Goal: Task Accomplishment & Management: Complete application form

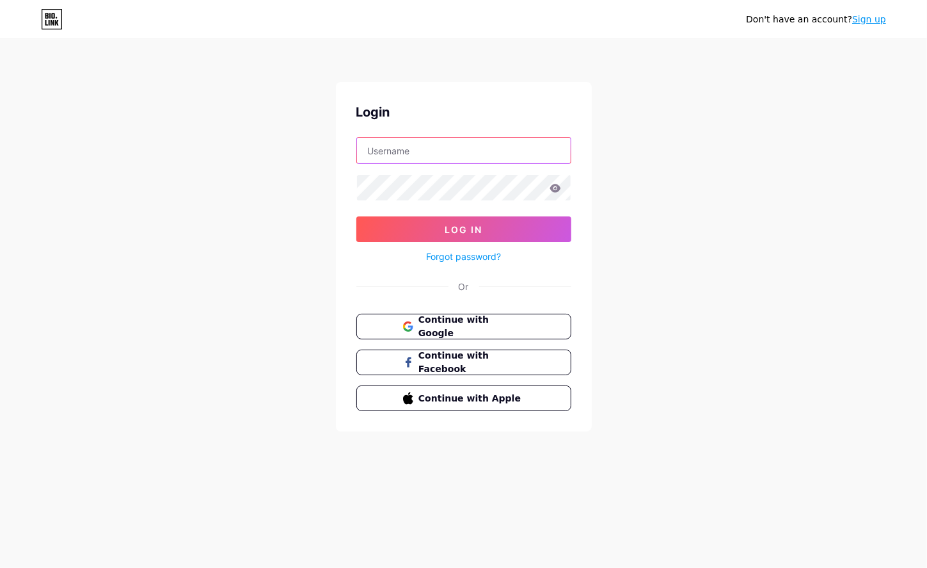
click at [461, 146] on input "text" at bounding box center [464, 151] width 214 height 26
type input "D"
type input "[DOMAIN_NAME][EMAIL_ADDRESS][DOMAIN_NAME]"
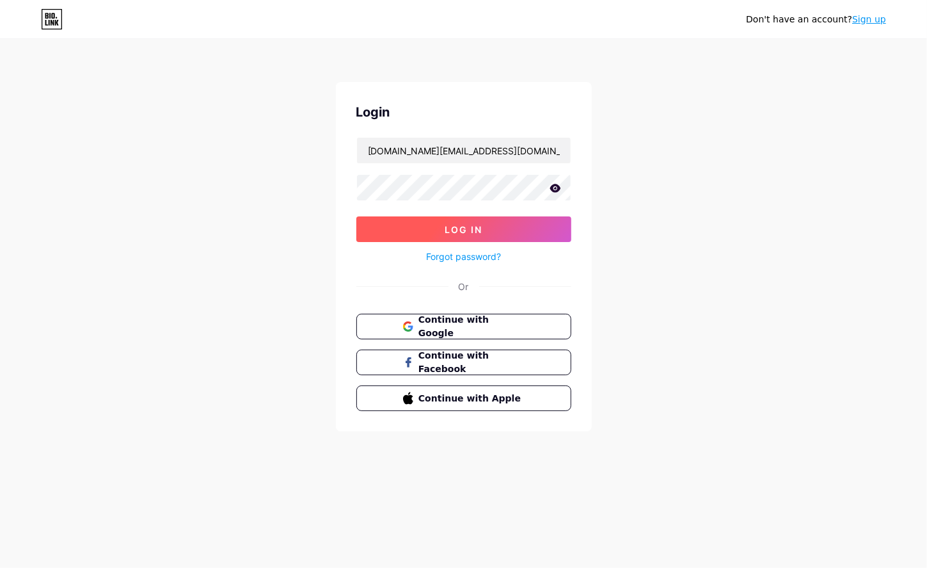
click at [486, 222] on button "Log In" at bounding box center [463, 229] width 215 height 26
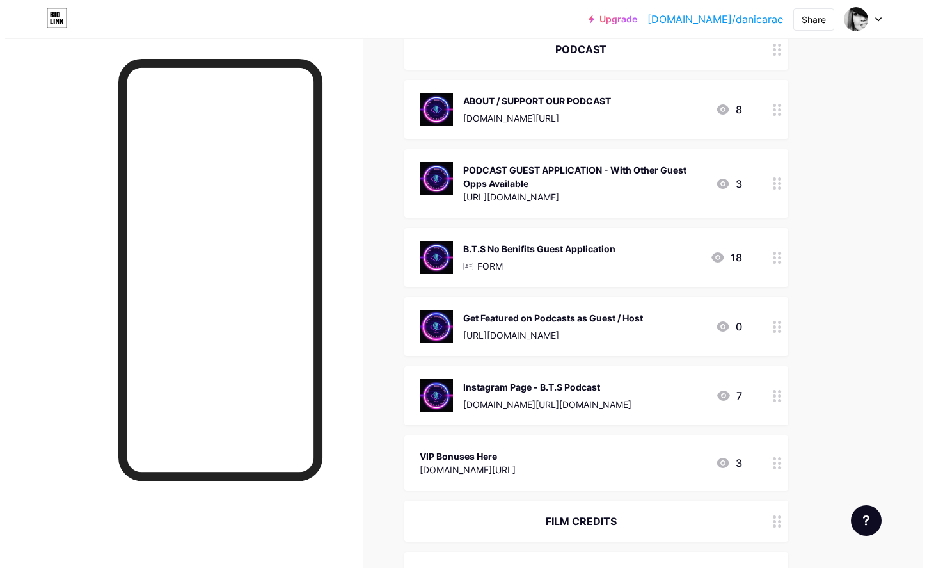
scroll to position [375, 0]
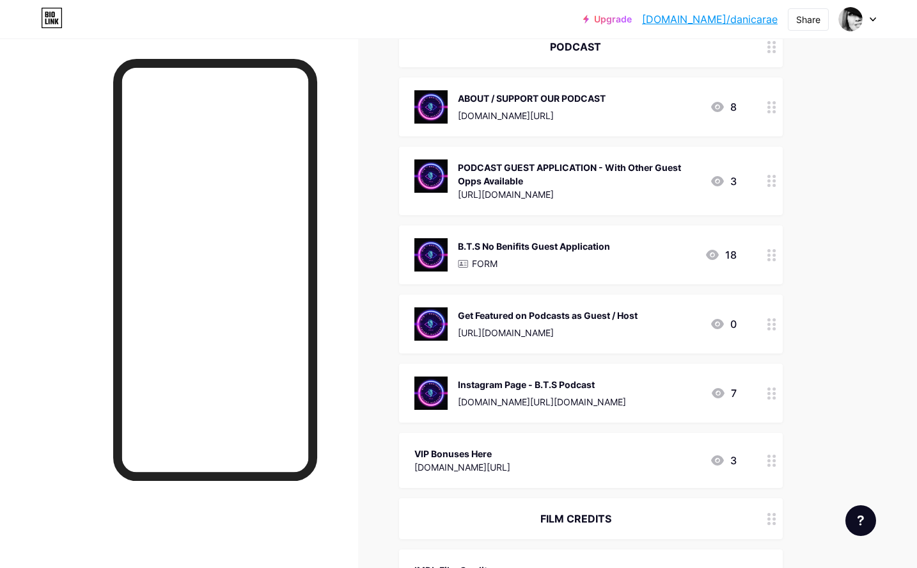
click at [525, 266] on div "FORM" at bounding box center [534, 263] width 152 height 13
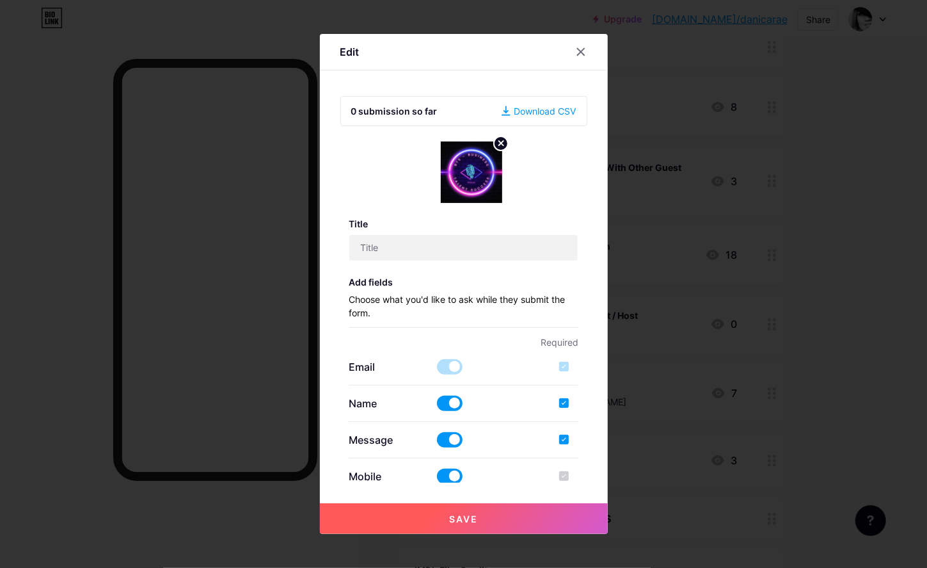
type input "B.T.S No Benifits Guest Application"
checkbox input "true"
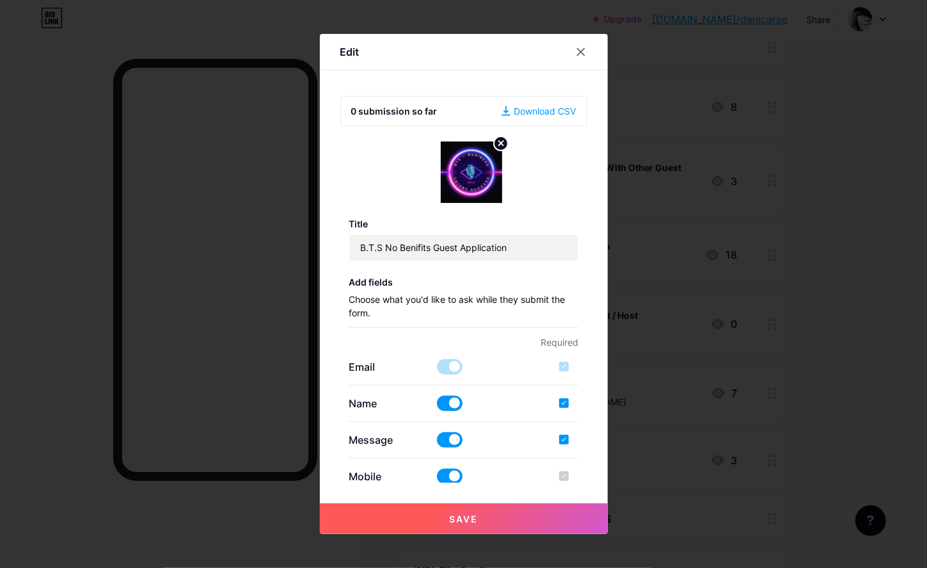
type input "[EMAIL_ADDRESS][DOMAIN_NAME]"
type input "B.T.S Podcast Guest Application"
type textarea "Hi, Thankyou for applying to inspire the community with your personal story. We…"
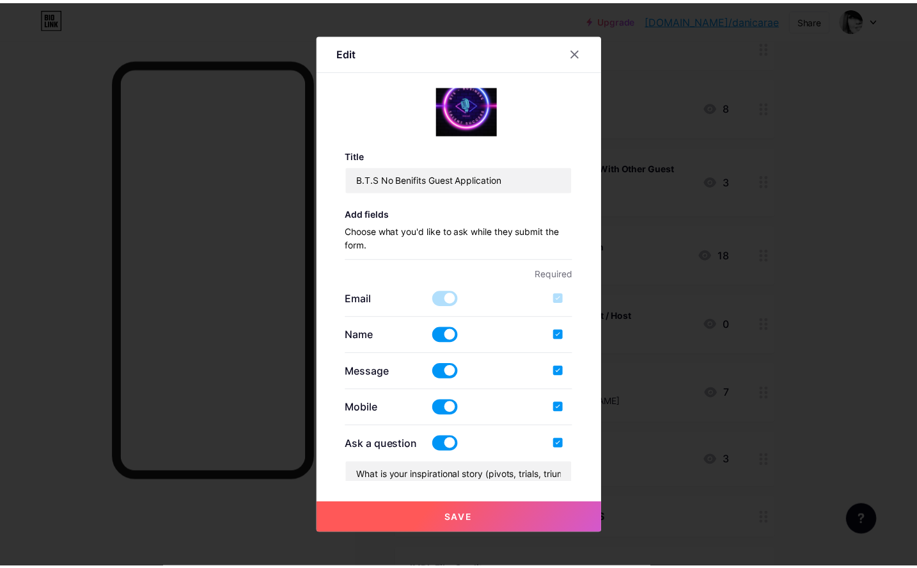
scroll to position [58, 0]
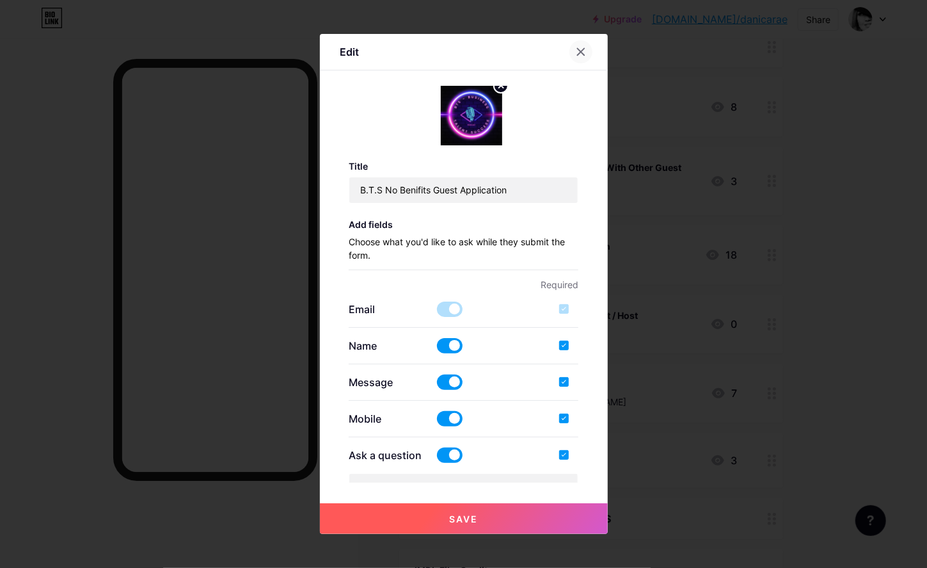
click at [576, 54] on icon at bounding box center [581, 52] width 10 height 10
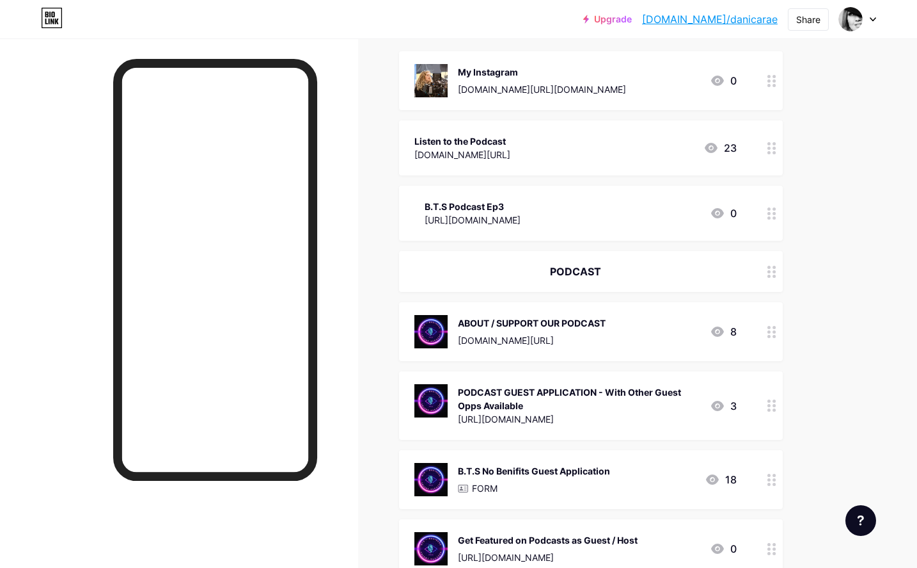
scroll to position [110, 0]
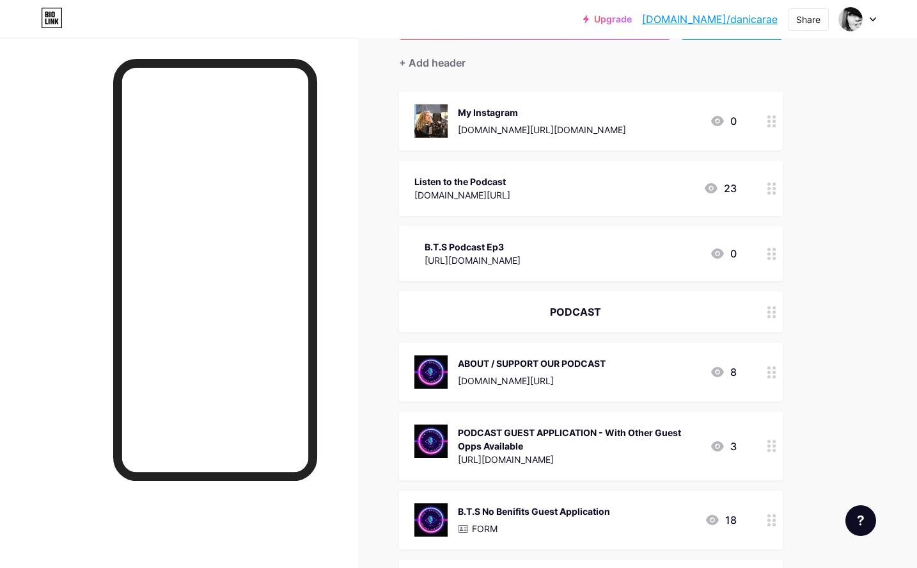
click at [718, 255] on icon at bounding box center [717, 253] width 13 height 10
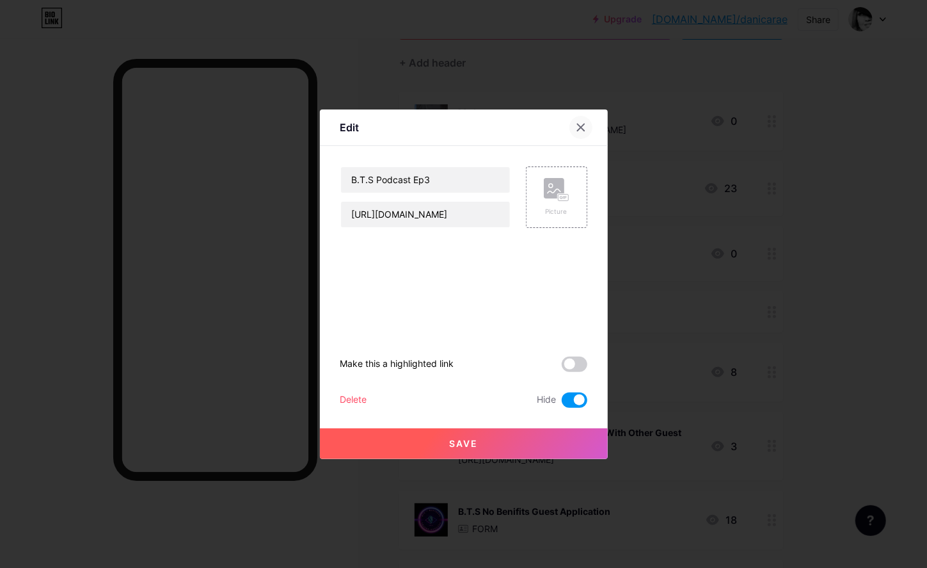
click at [575, 133] on div at bounding box center [580, 127] width 23 height 23
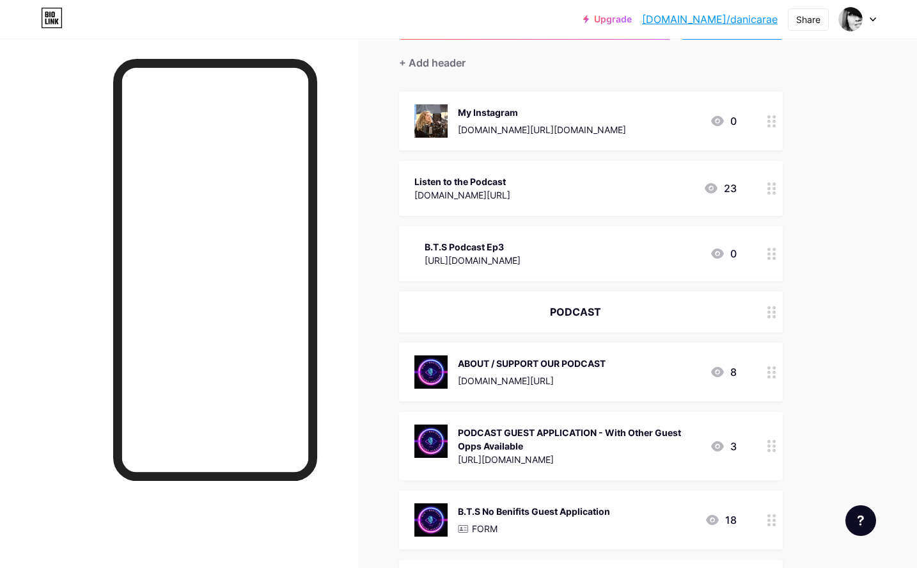
click at [521, 248] on div "B.T.S Podcast Ep3" at bounding box center [473, 246] width 96 height 13
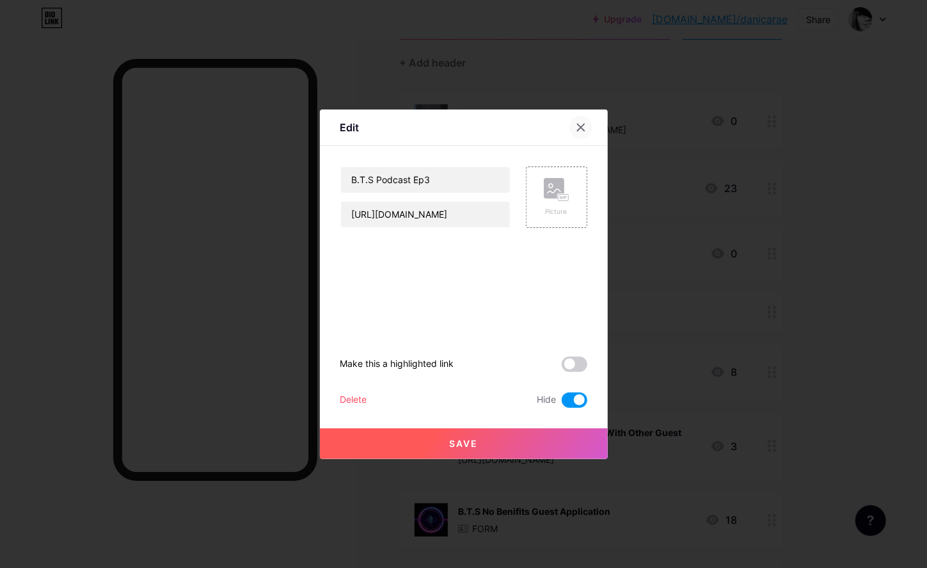
click at [578, 129] on icon at bounding box center [580, 126] width 7 height 7
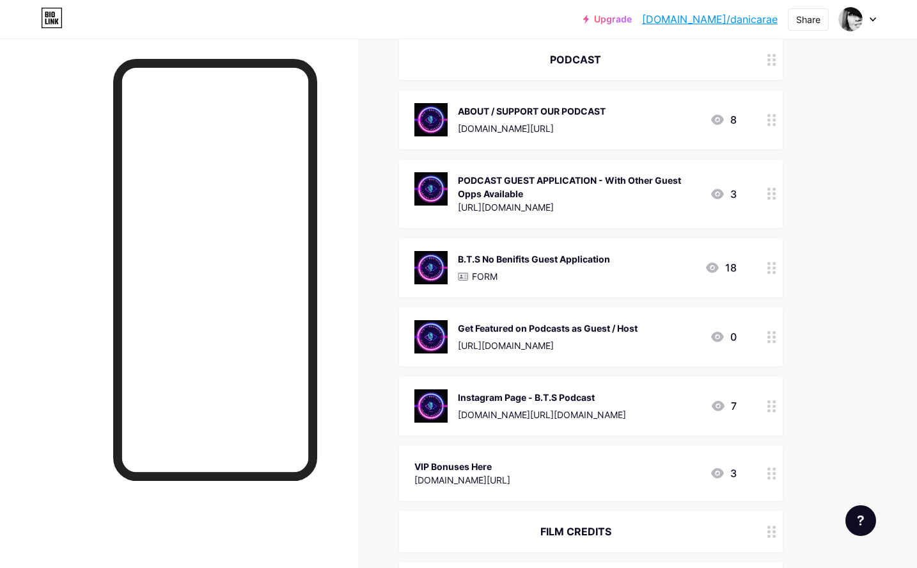
scroll to position [367, 0]
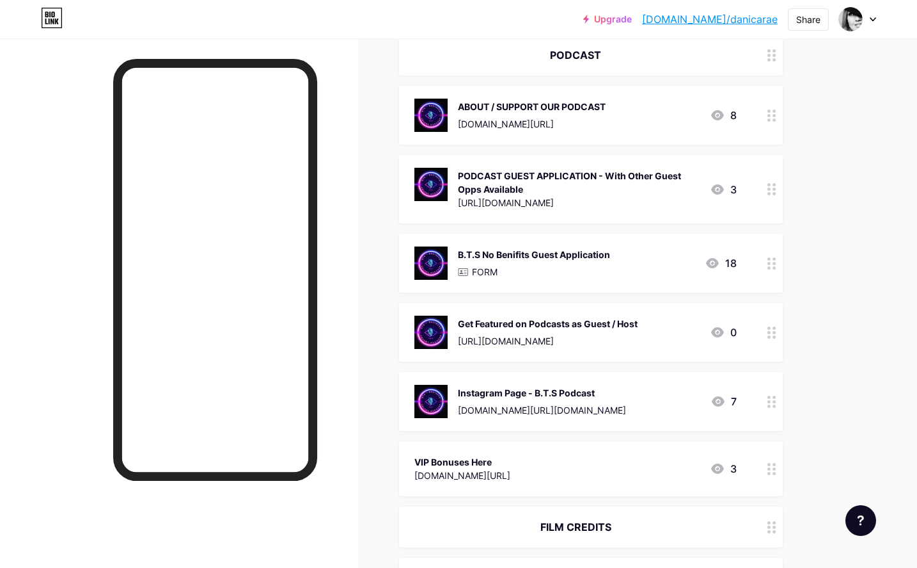
click at [681, 473] on div "VIP Bonuses Here [DOMAIN_NAME][URL] 3" at bounding box center [576, 468] width 322 height 29
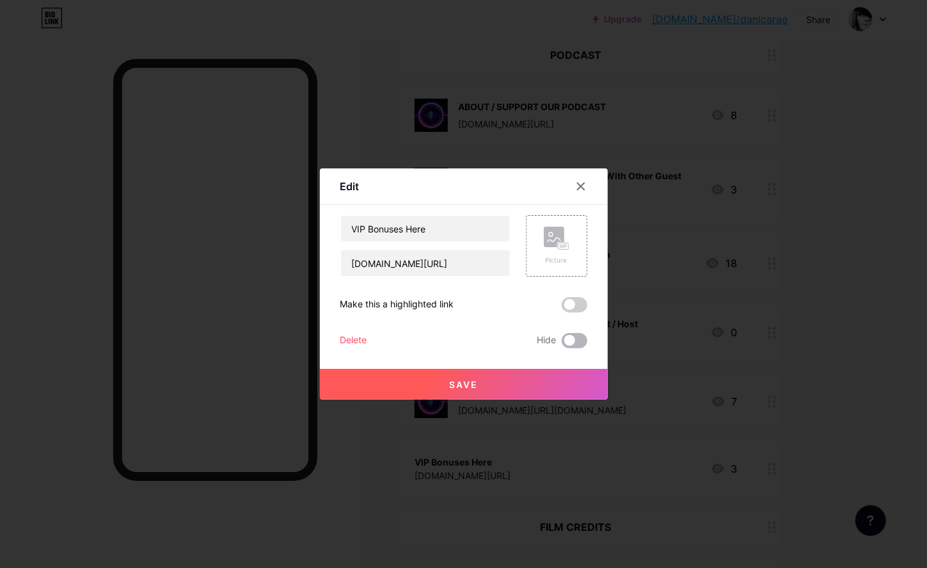
click at [575, 335] on span at bounding box center [575, 340] width 26 height 15
click at [562, 344] on input "checkbox" at bounding box center [562, 344] width 0 height 0
click at [498, 374] on button "Save" at bounding box center [464, 384] width 288 height 31
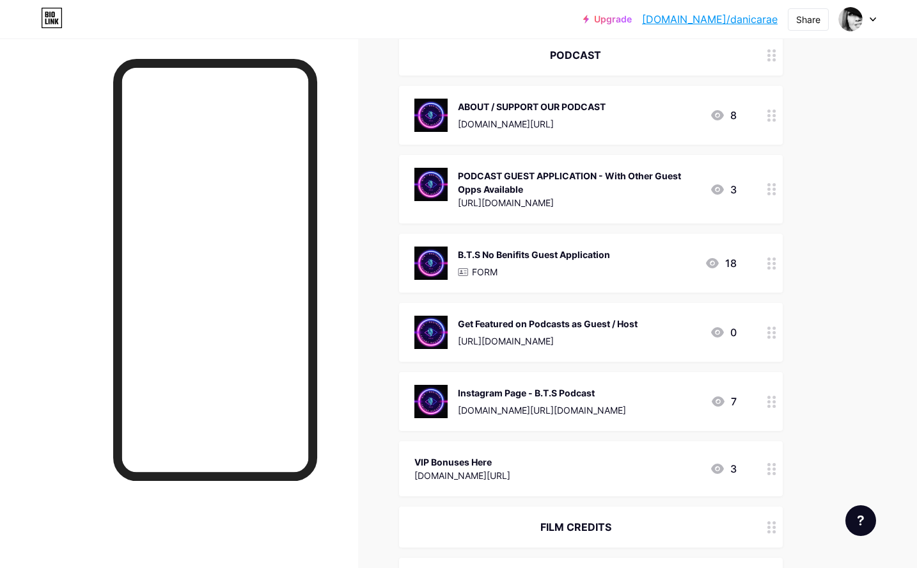
click at [562, 476] on div "VIP Bonuses Here [DOMAIN_NAME][URL] 3" at bounding box center [576, 468] width 322 height 29
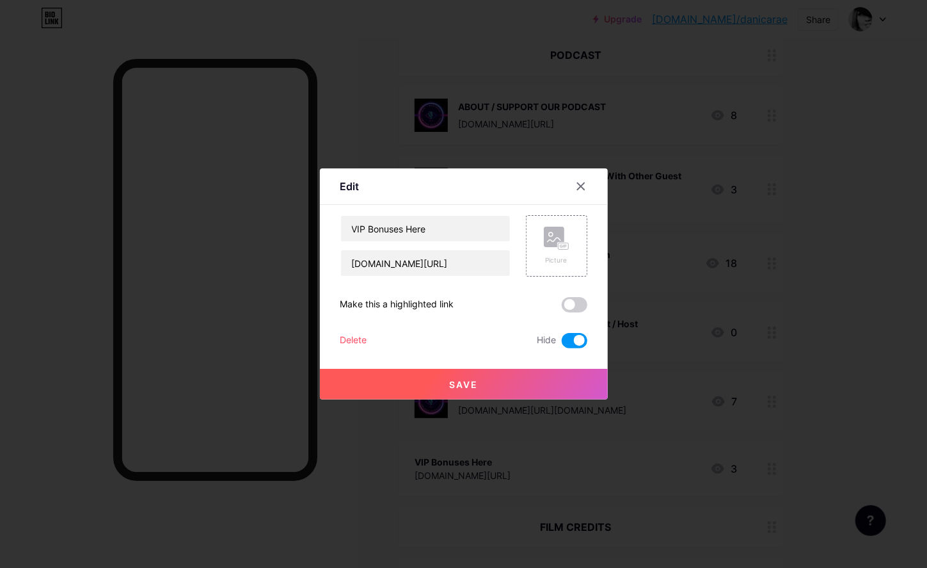
click at [349, 439] on div at bounding box center [463, 284] width 927 height 568
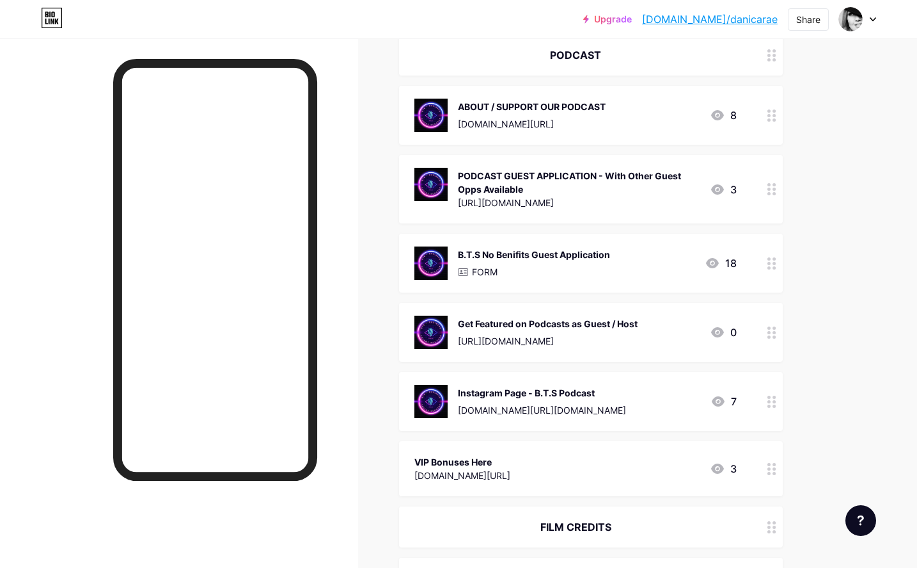
click at [546, 467] on div "VIP Bonuses Here [DOMAIN_NAME][URL] 3" at bounding box center [576, 468] width 322 height 29
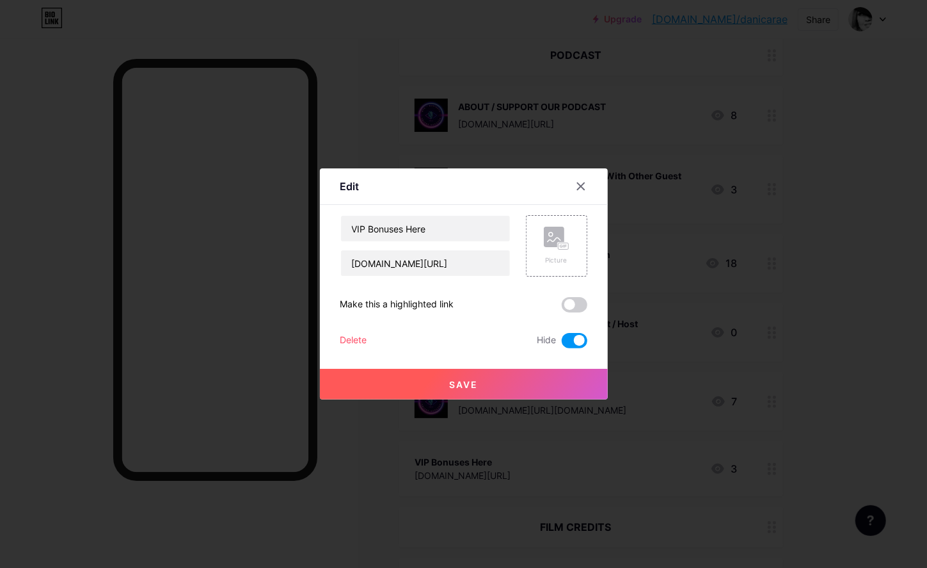
click at [359, 337] on div "Delete" at bounding box center [353, 340] width 27 height 15
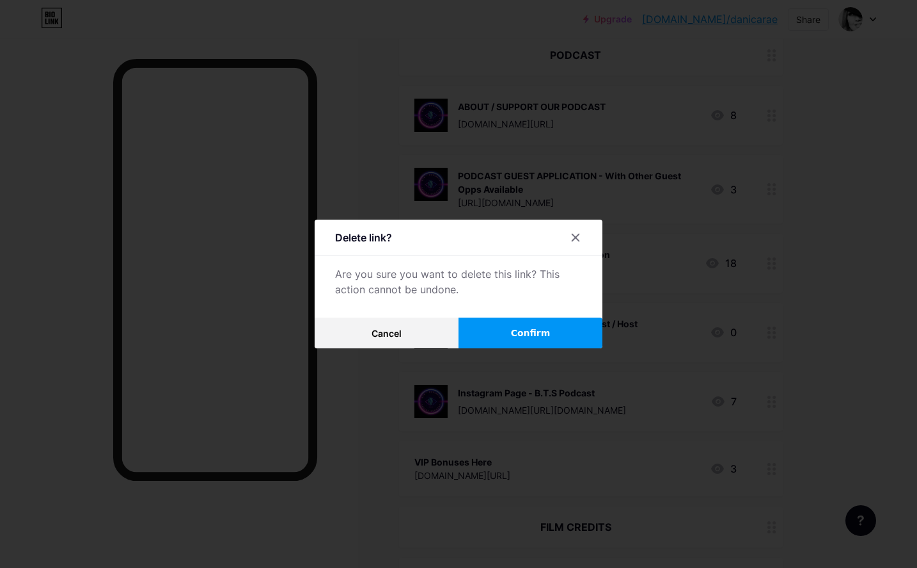
click at [508, 325] on button "Confirm" at bounding box center [531, 332] width 144 height 31
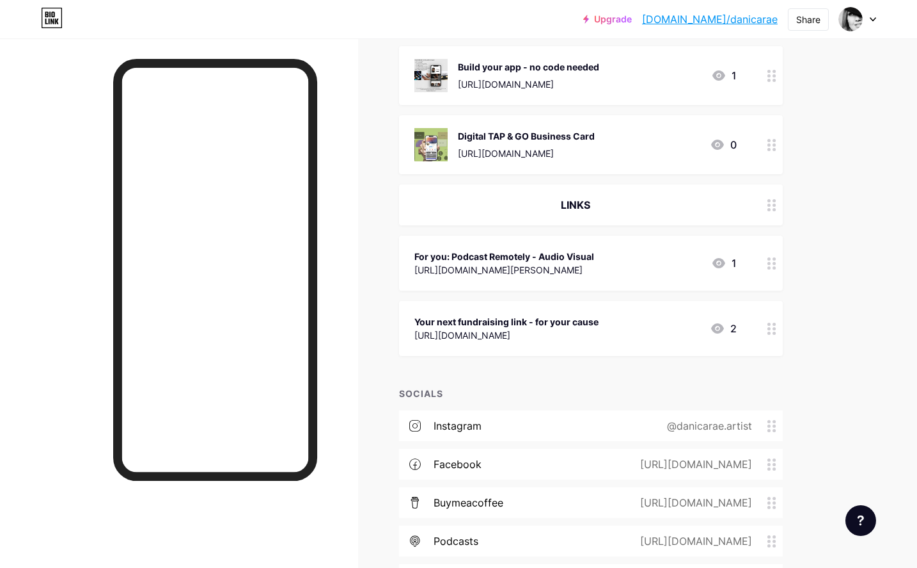
scroll to position [1081, 0]
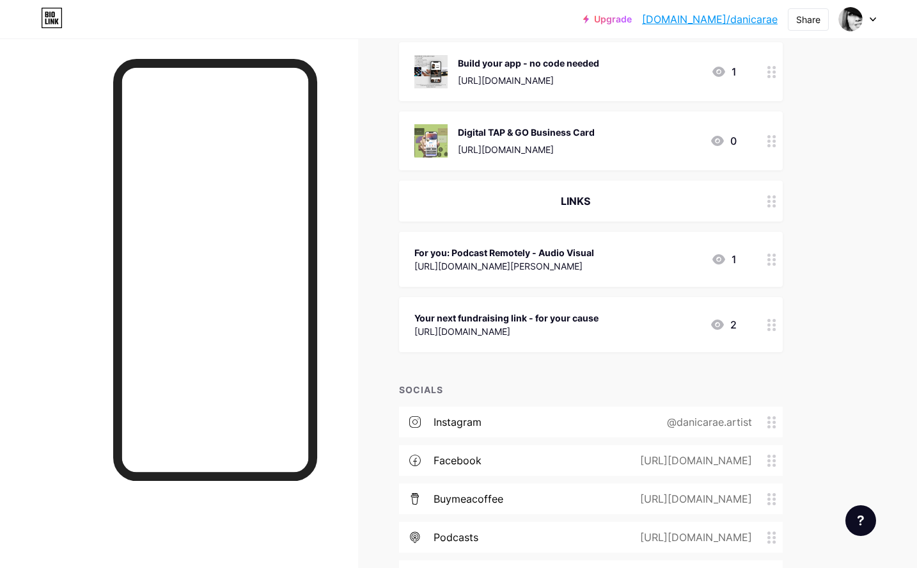
click at [512, 249] on div "For you: Podcast Remotely - Audio Visual" at bounding box center [505, 252] width 180 height 13
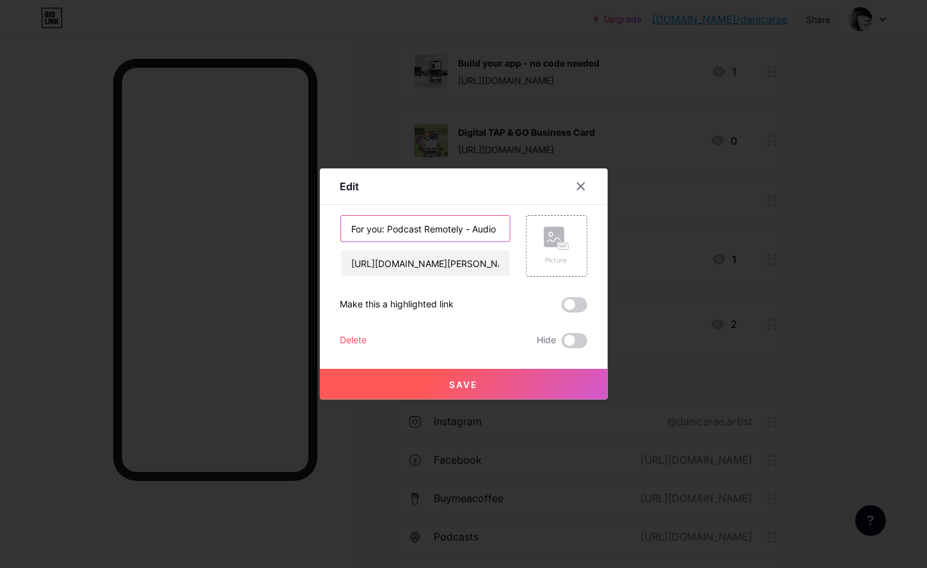
click at [385, 230] on input "For you: Podcast Remotely - Audio Visual" at bounding box center [425, 229] width 169 height 26
type input "For you: To Podcast Remotely - Audio Visual"
click at [421, 381] on button "Save" at bounding box center [464, 384] width 288 height 31
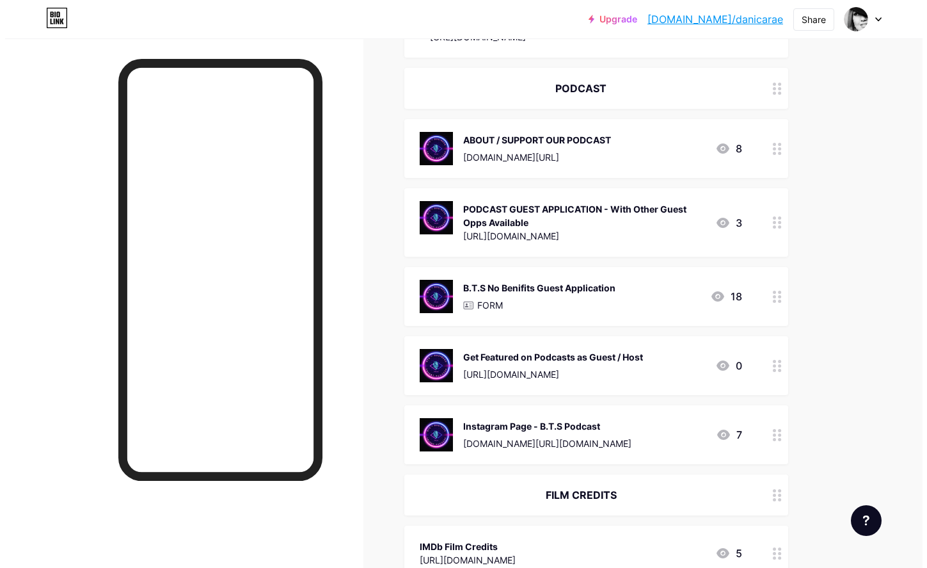
scroll to position [335, 0]
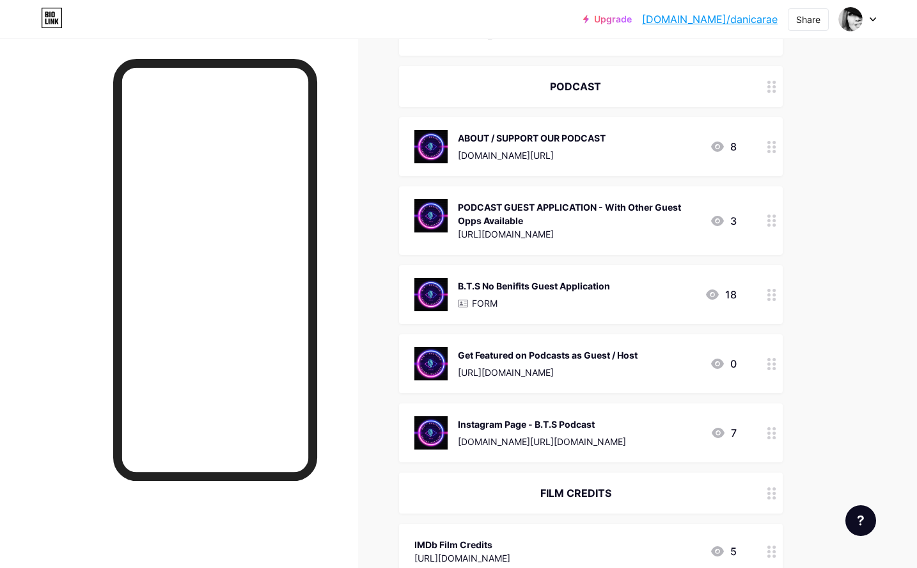
click at [583, 311] on div "B.T.S No Benifits Guest Application FORM 18" at bounding box center [591, 294] width 384 height 59
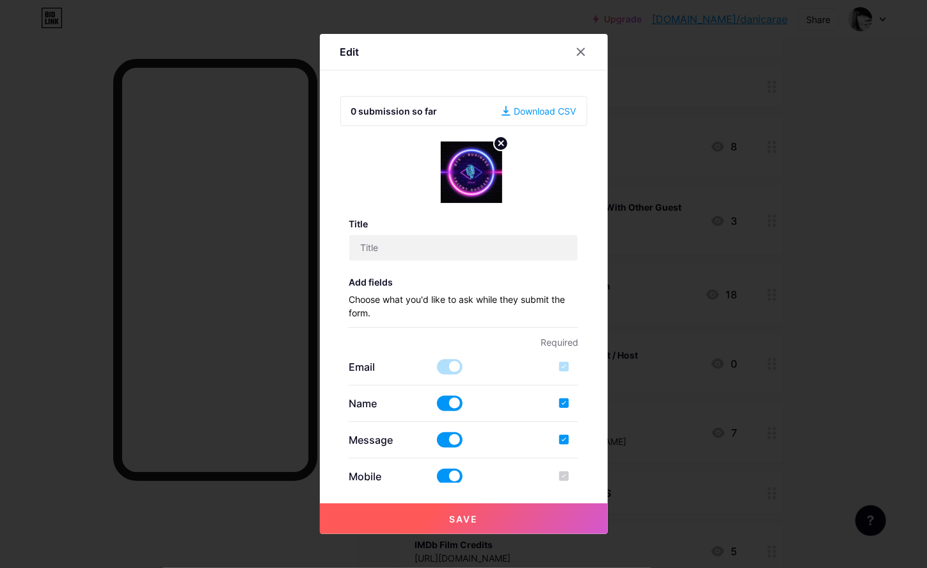
type input "B.T.S No Benifits Guest Application"
checkbox input "true"
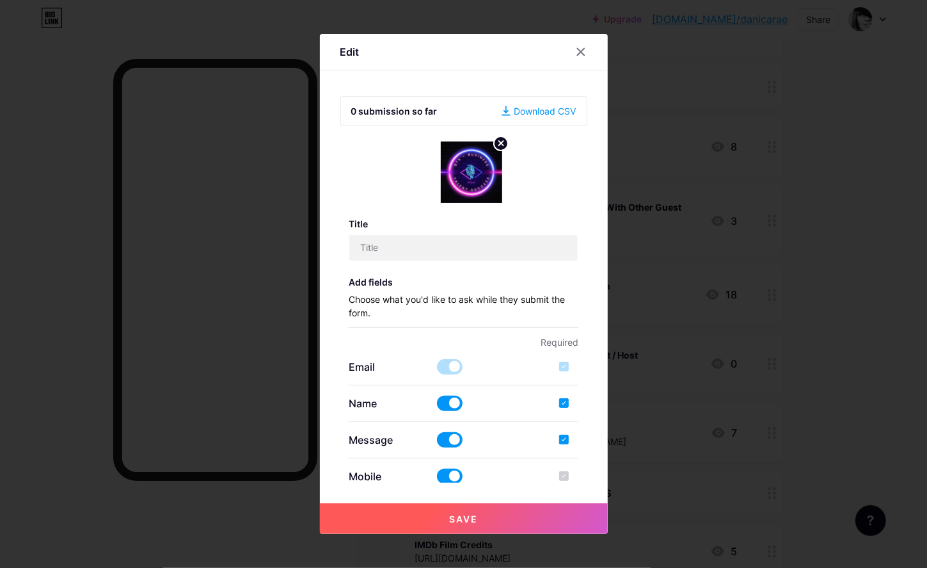
type input "[EMAIL_ADDRESS][DOMAIN_NAME]"
type input "B.T.S Podcast Guest Application"
type textarea "Hi, Thankyou for applying to inspire the community with your personal story. We…"
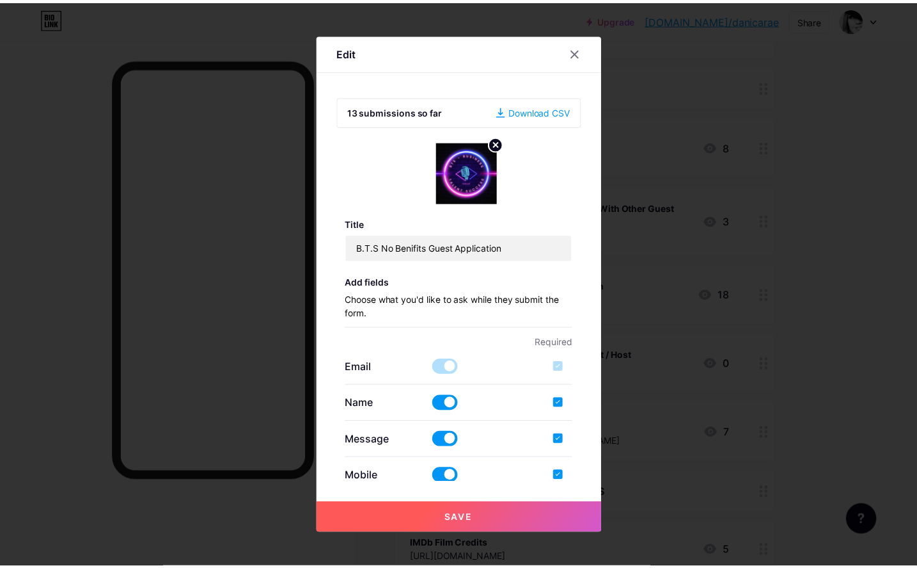
scroll to position [373, 0]
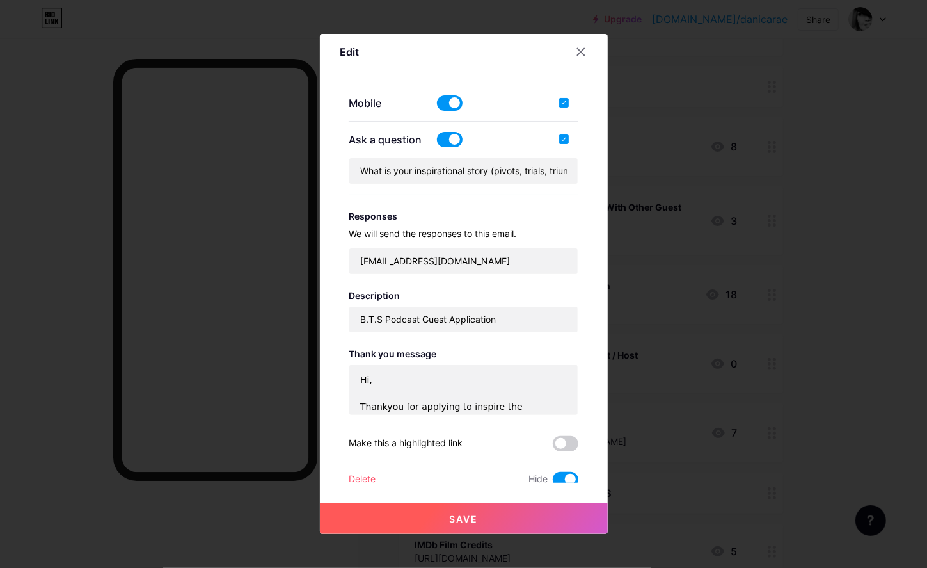
click at [457, 524] on button "Save" at bounding box center [464, 518] width 288 height 31
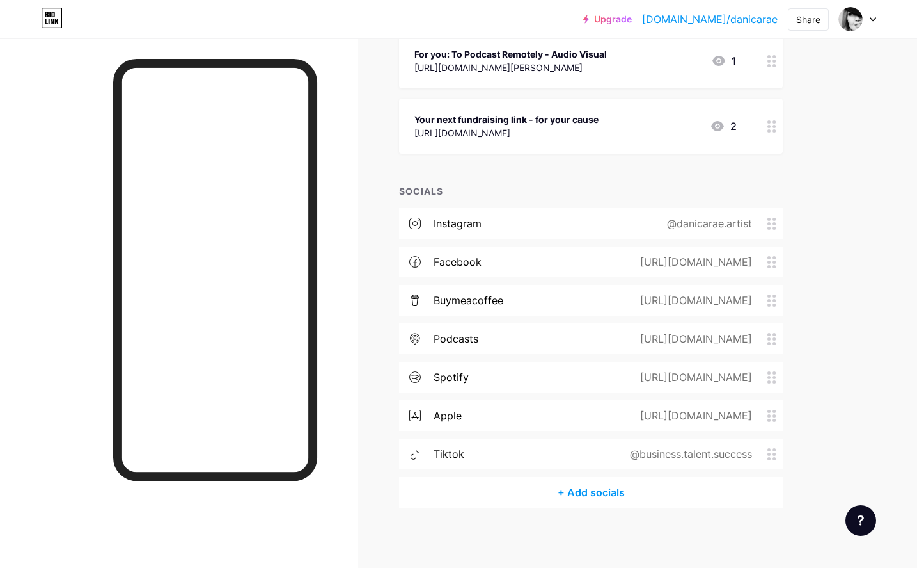
scroll to position [1282, 0]
